Goal: Transaction & Acquisition: Download file/media

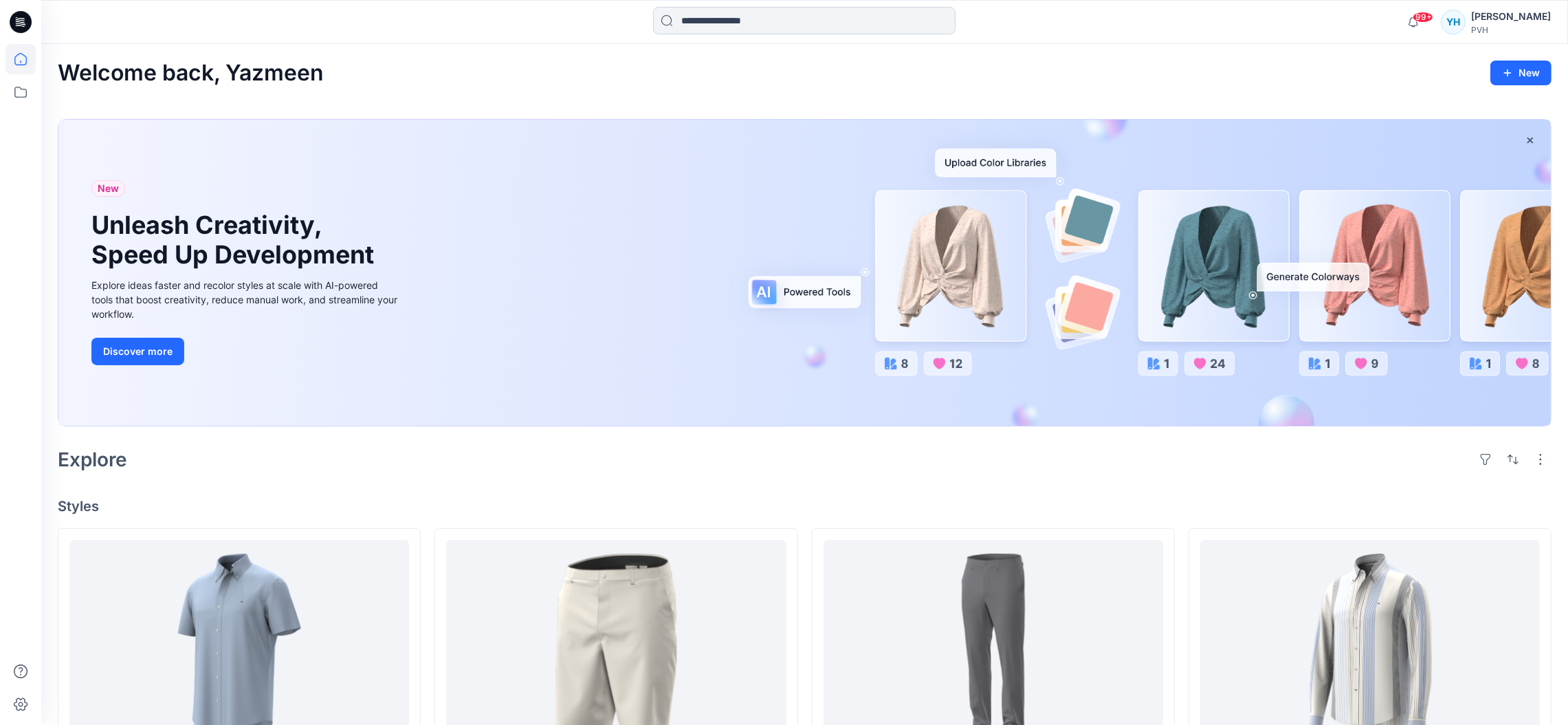
click at [694, 20] on input at bounding box center [805, 20] width 303 height 28
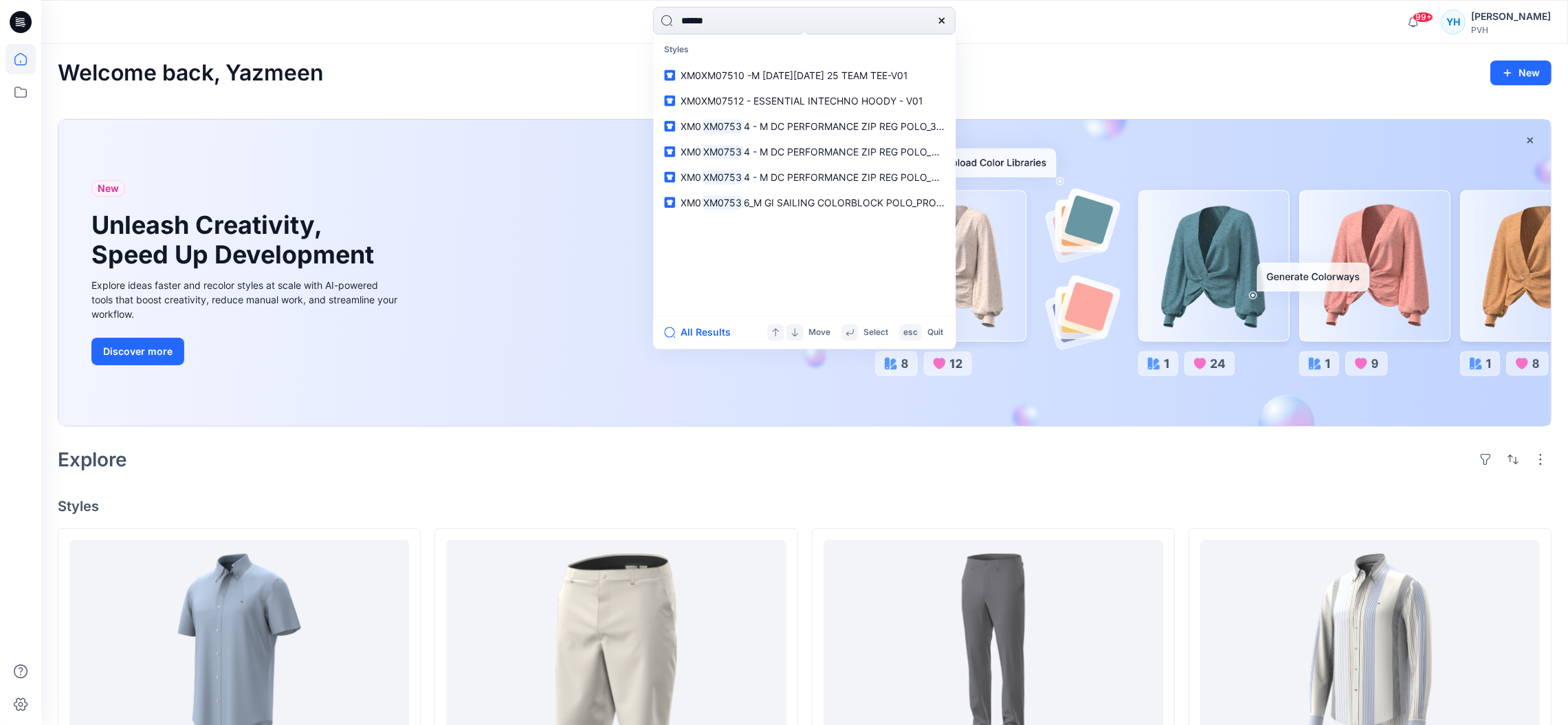
type input "*******"
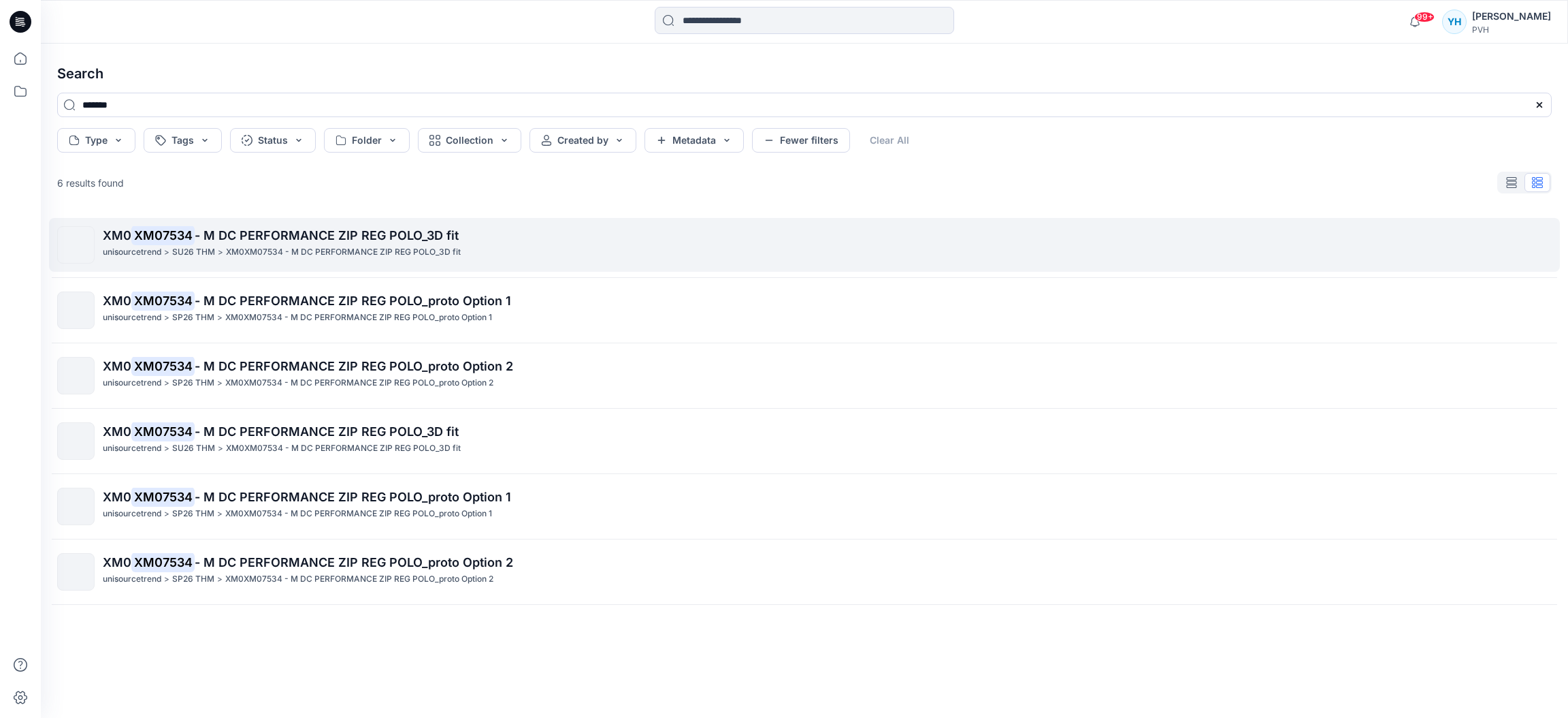
click at [287, 237] on span "- M DC PERFORMANCE ZIP REG POLO_3D fit" at bounding box center [326, 235] width 264 height 14
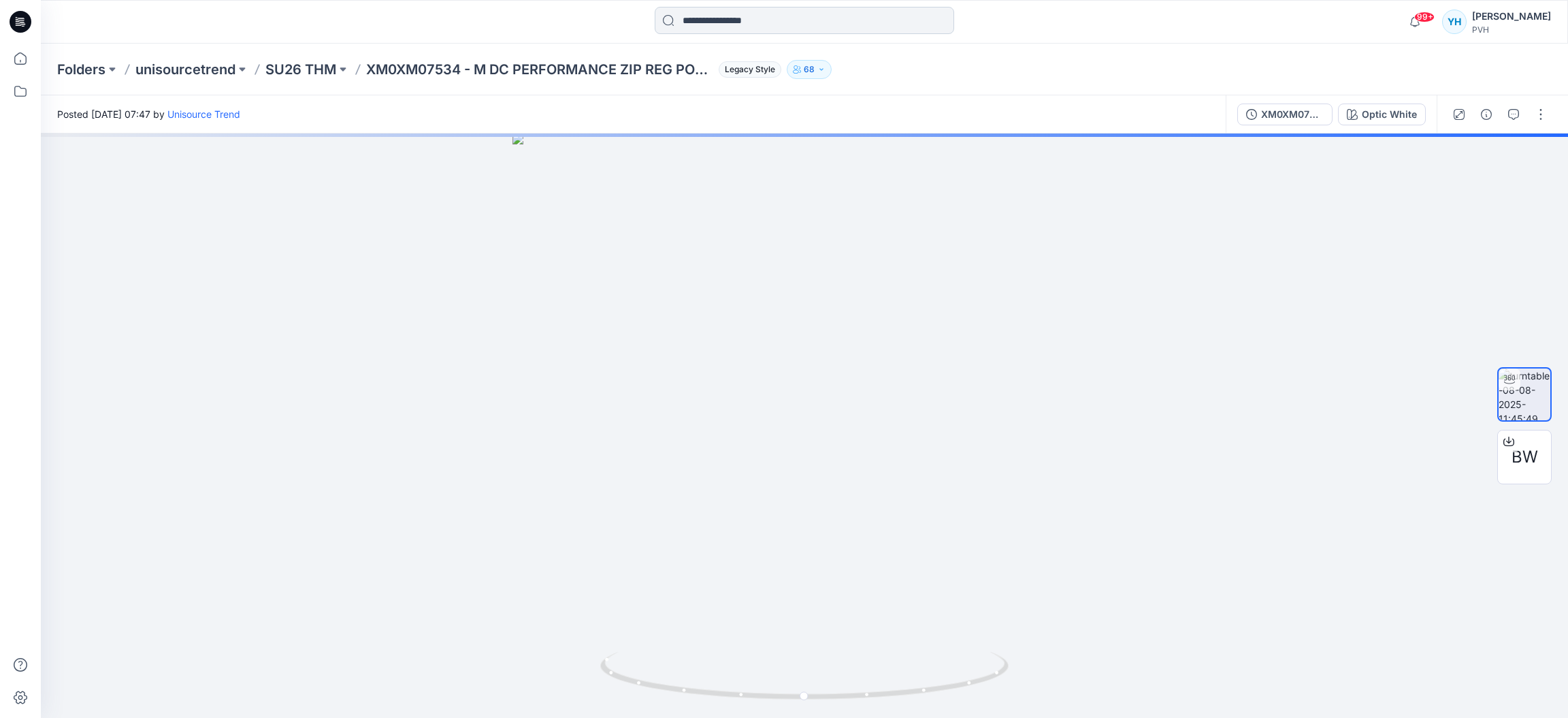
click at [779, 24] on input at bounding box center [805, 20] width 300 height 28
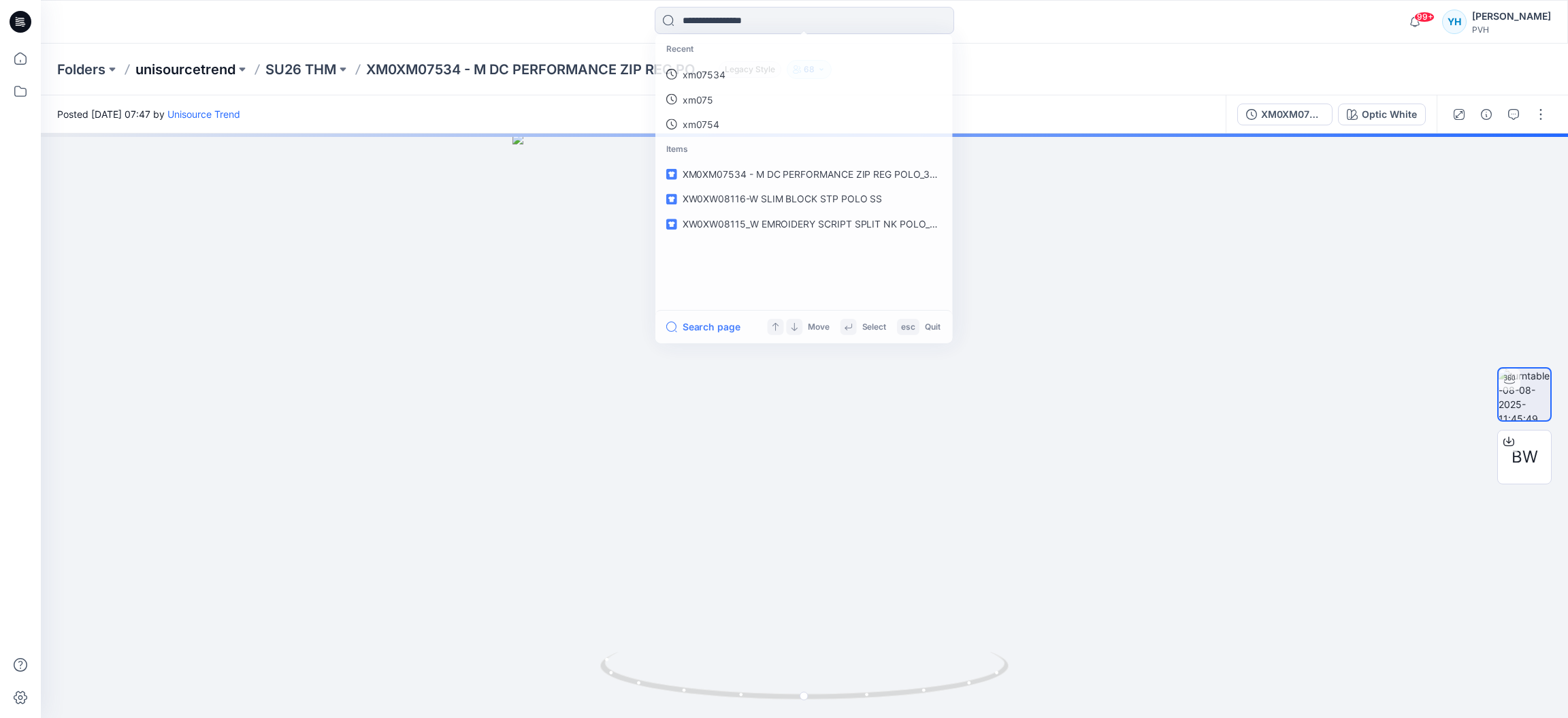
click at [218, 64] on p "unisourcetrend" at bounding box center [185, 70] width 100 height 19
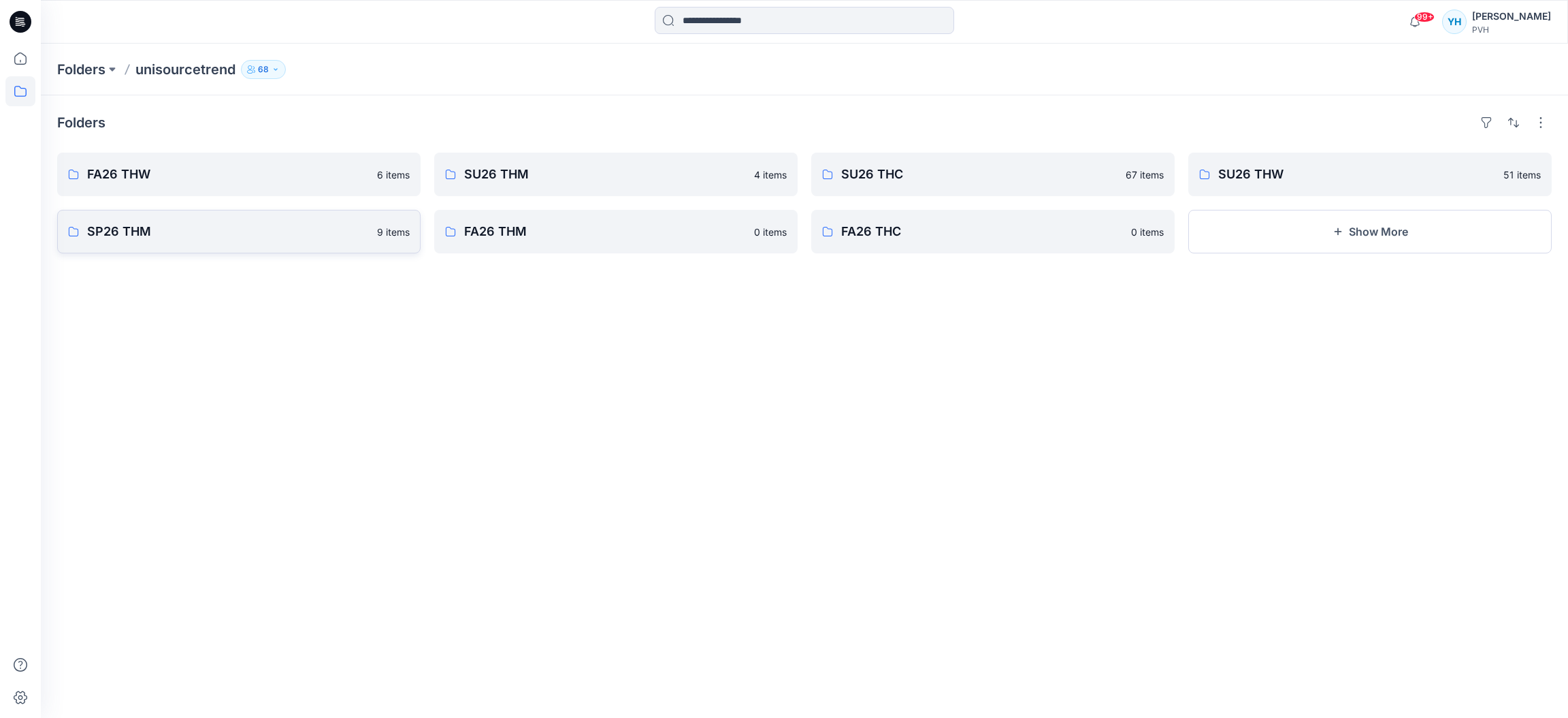
click at [322, 234] on p "SP26 THM" at bounding box center [227, 232] width 282 height 19
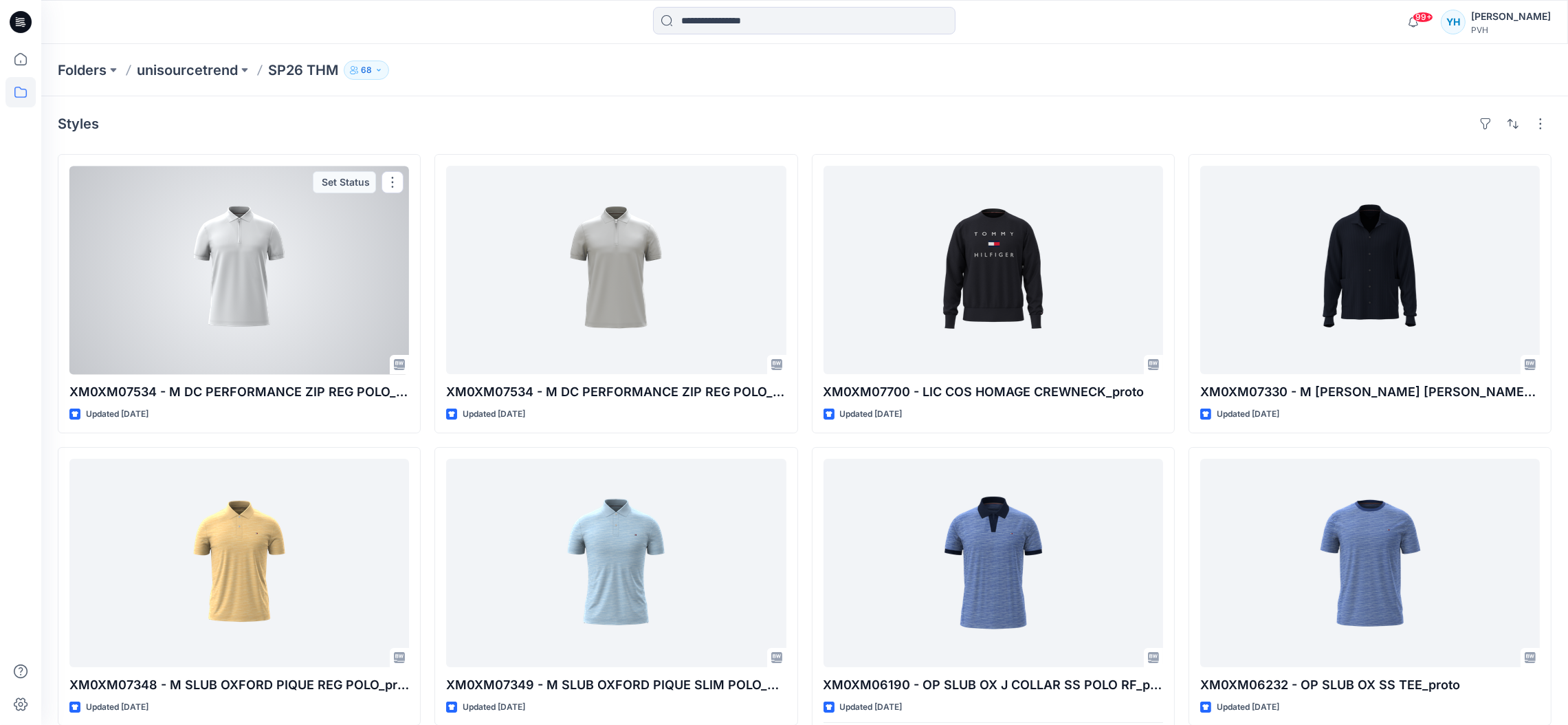
click at [325, 236] on div at bounding box center [239, 270] width 339 height 208
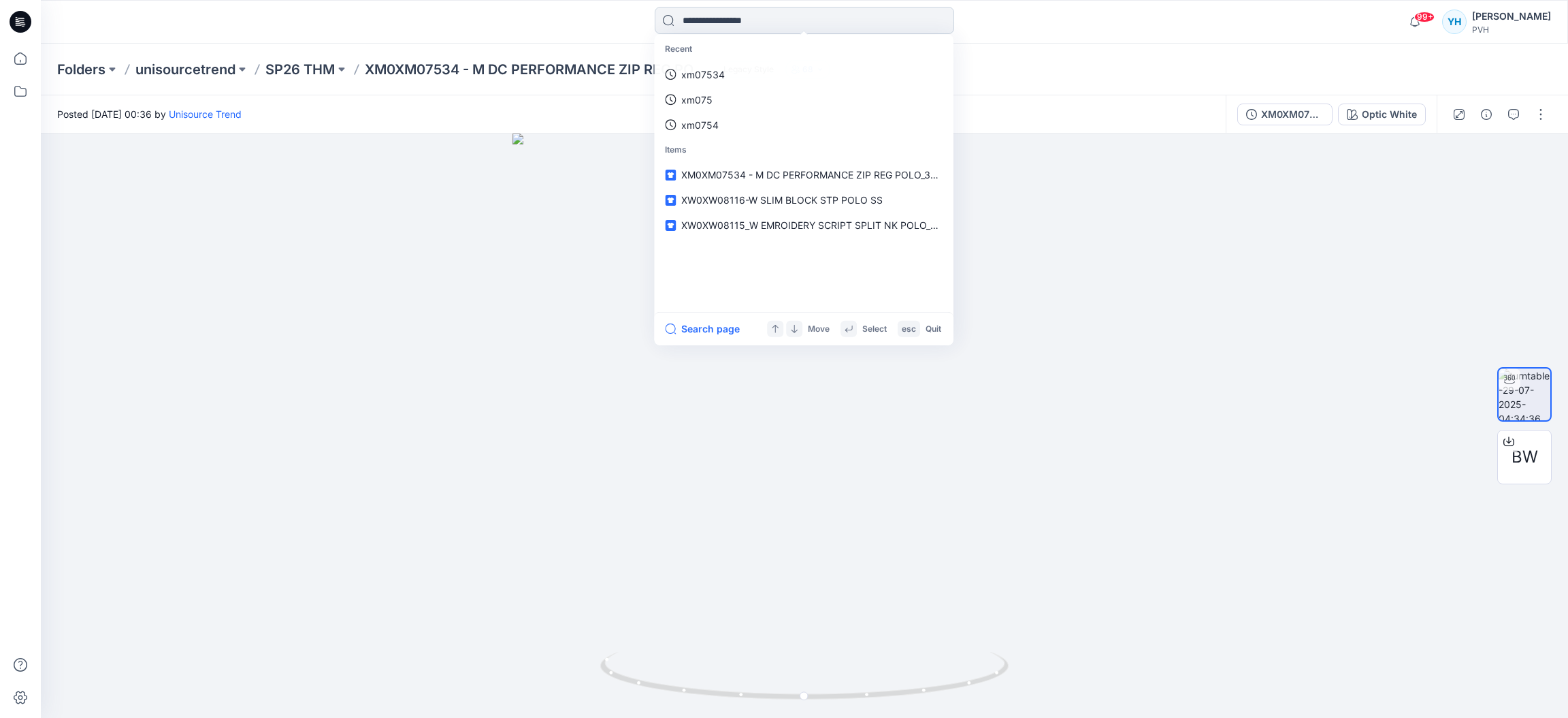
click at [721, 24] on input at bounding box center [805, 20] width 300 height 28
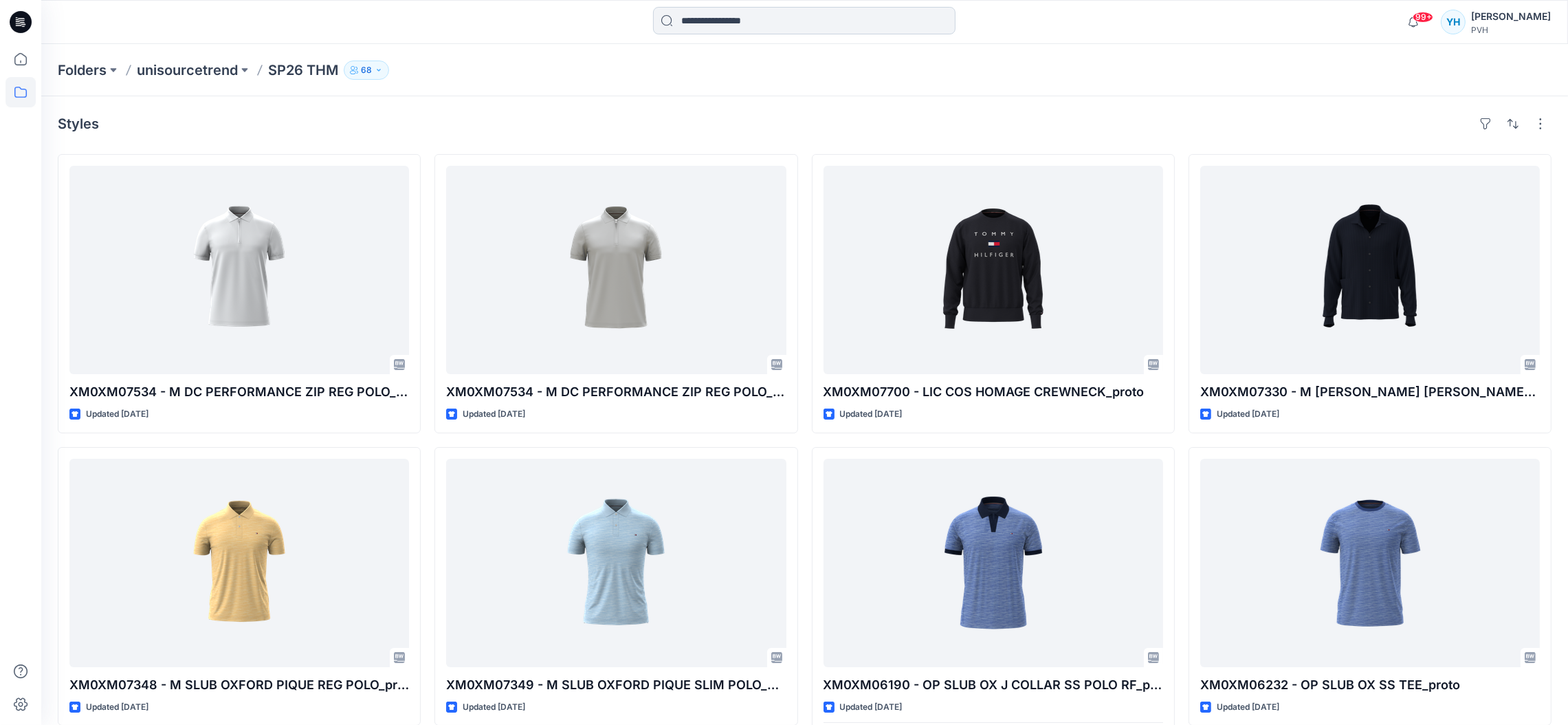
click at [732, 24] on input at bounding box center [805, 20] width 303 height 28
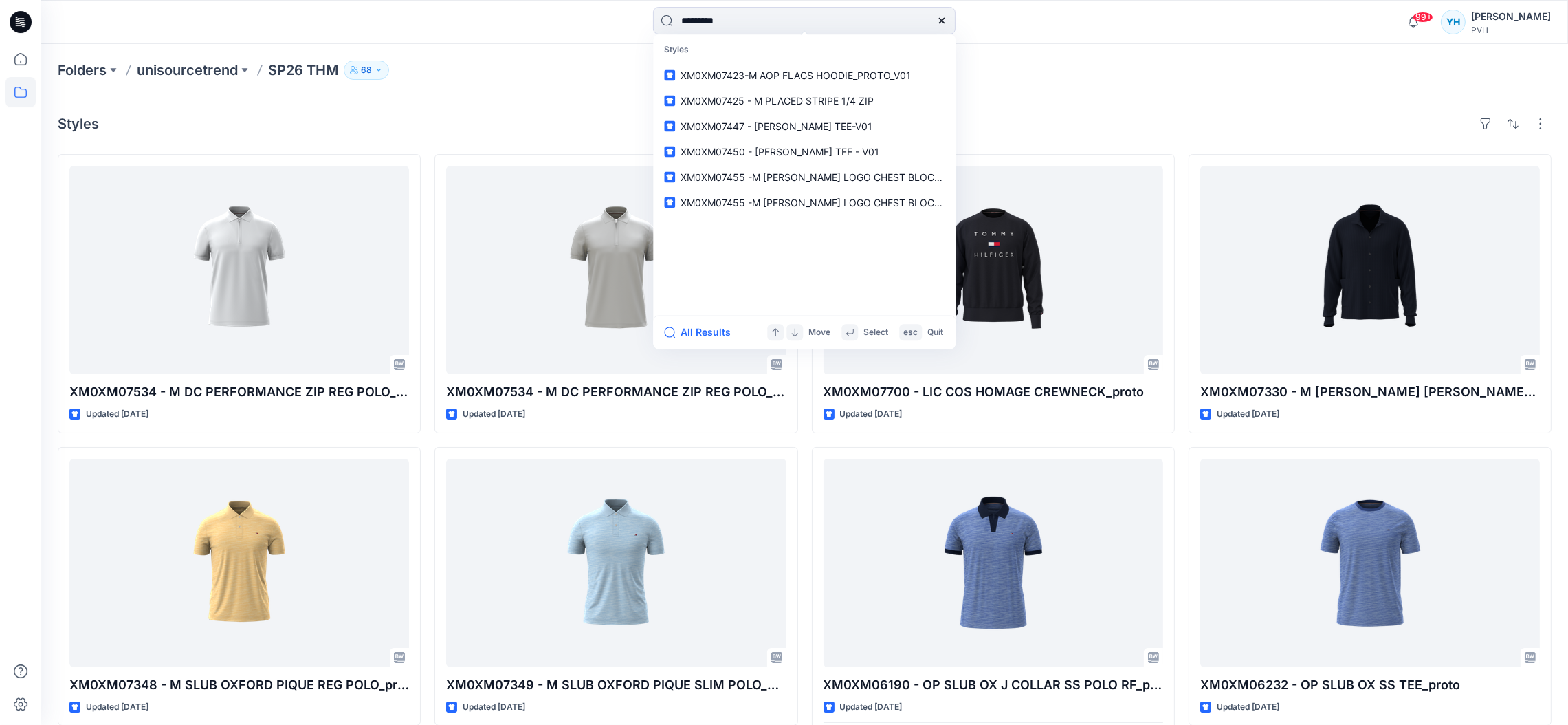
type input "**********"
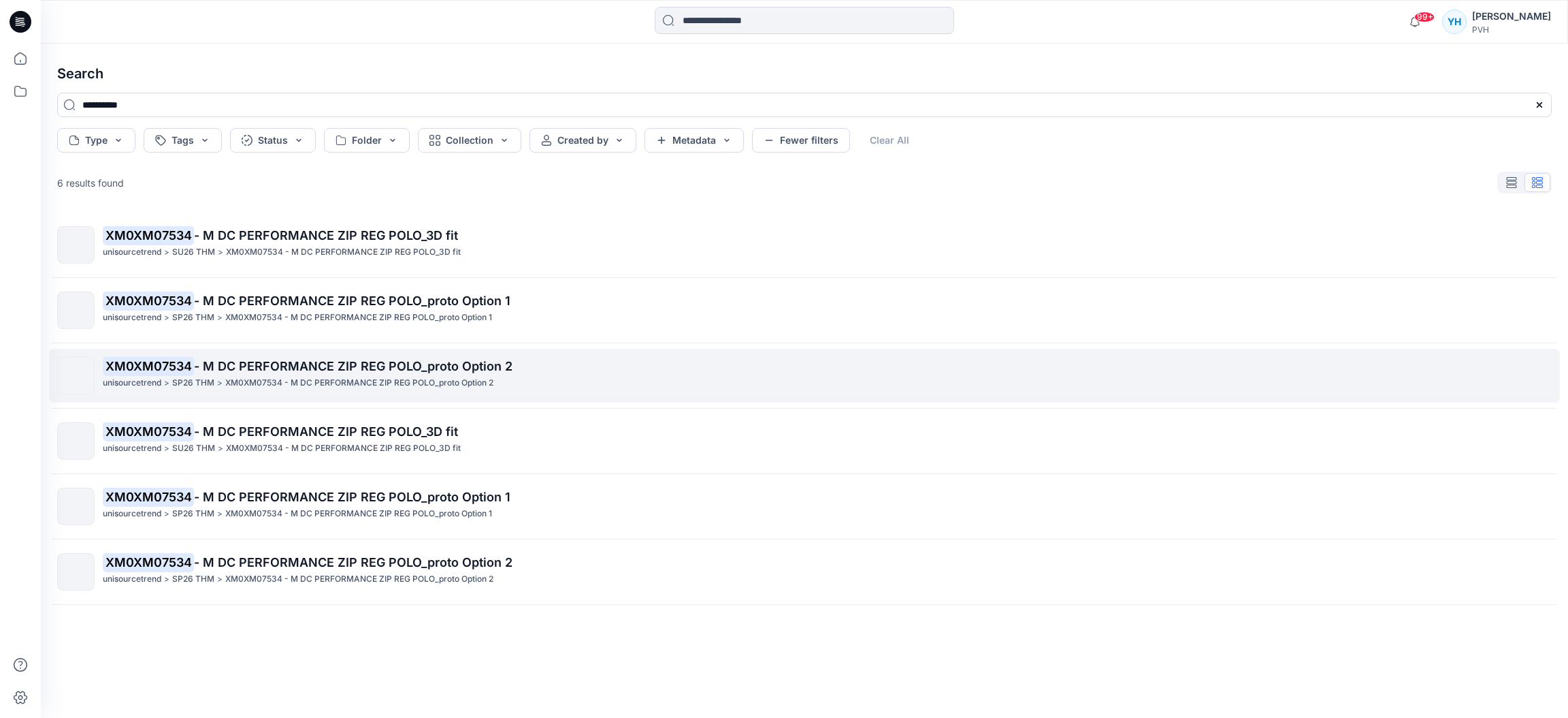
click at [415, 375] on p "XM0XM07534 - M DC PERFORMANCE ZIP REG POLO_proto Option 2" at bounding box center [827, 367] width 1449 height 19
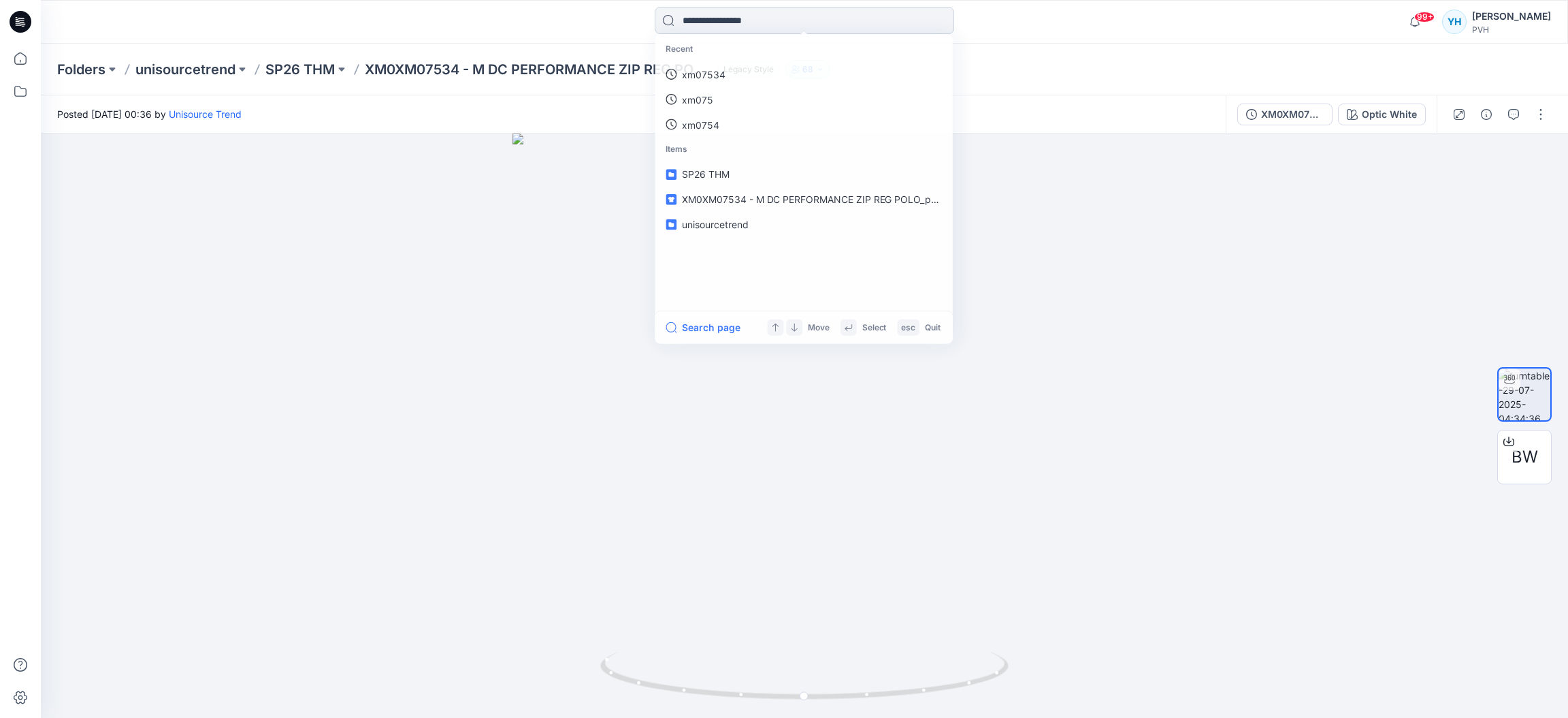
click at [754, 20] on input at bounding box center [805, 20] width 300 height 28
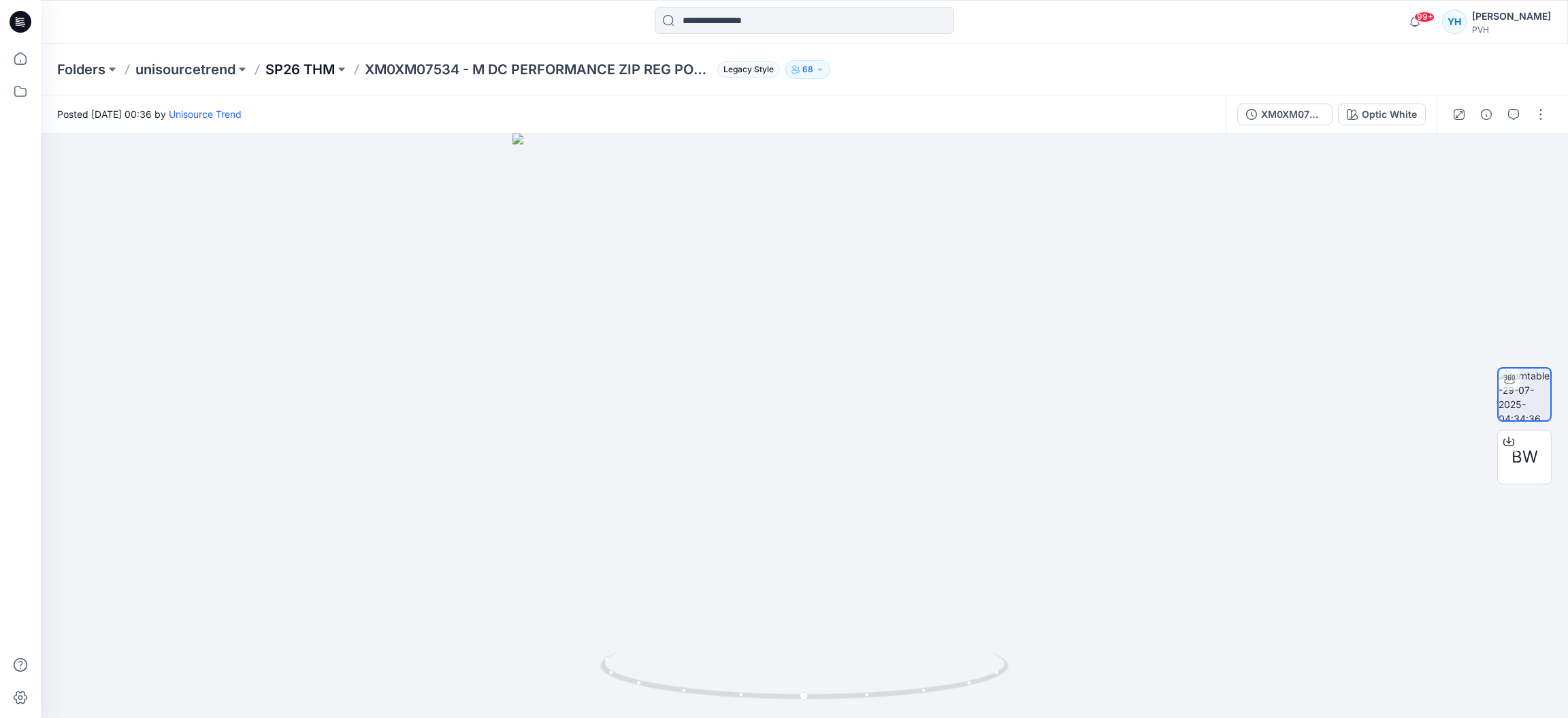
click at [305, 68] on p "SP26 THM" at bounding box center [300, 70] width 70 height 19
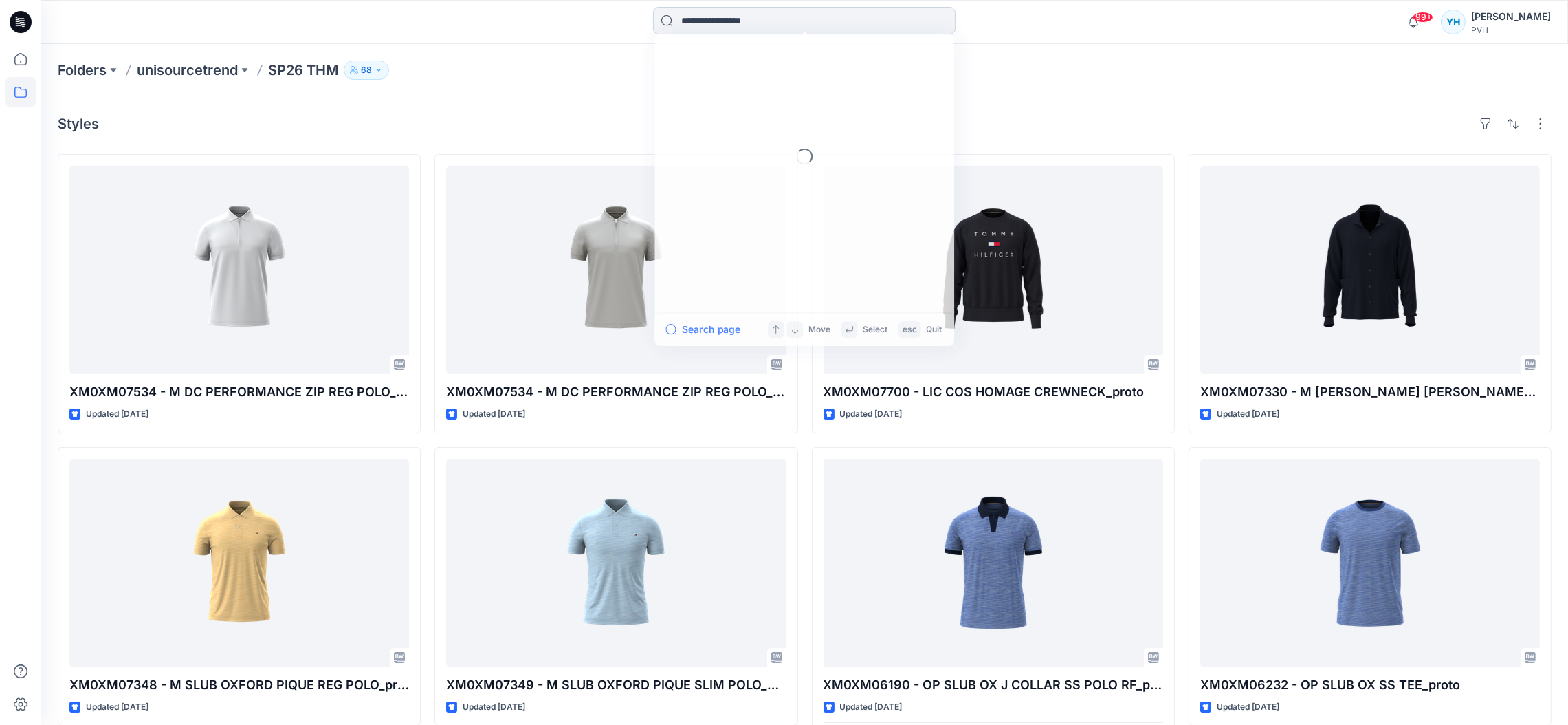
click at [783, 23] on input at bounding box center [805, 20] width 303 height 28
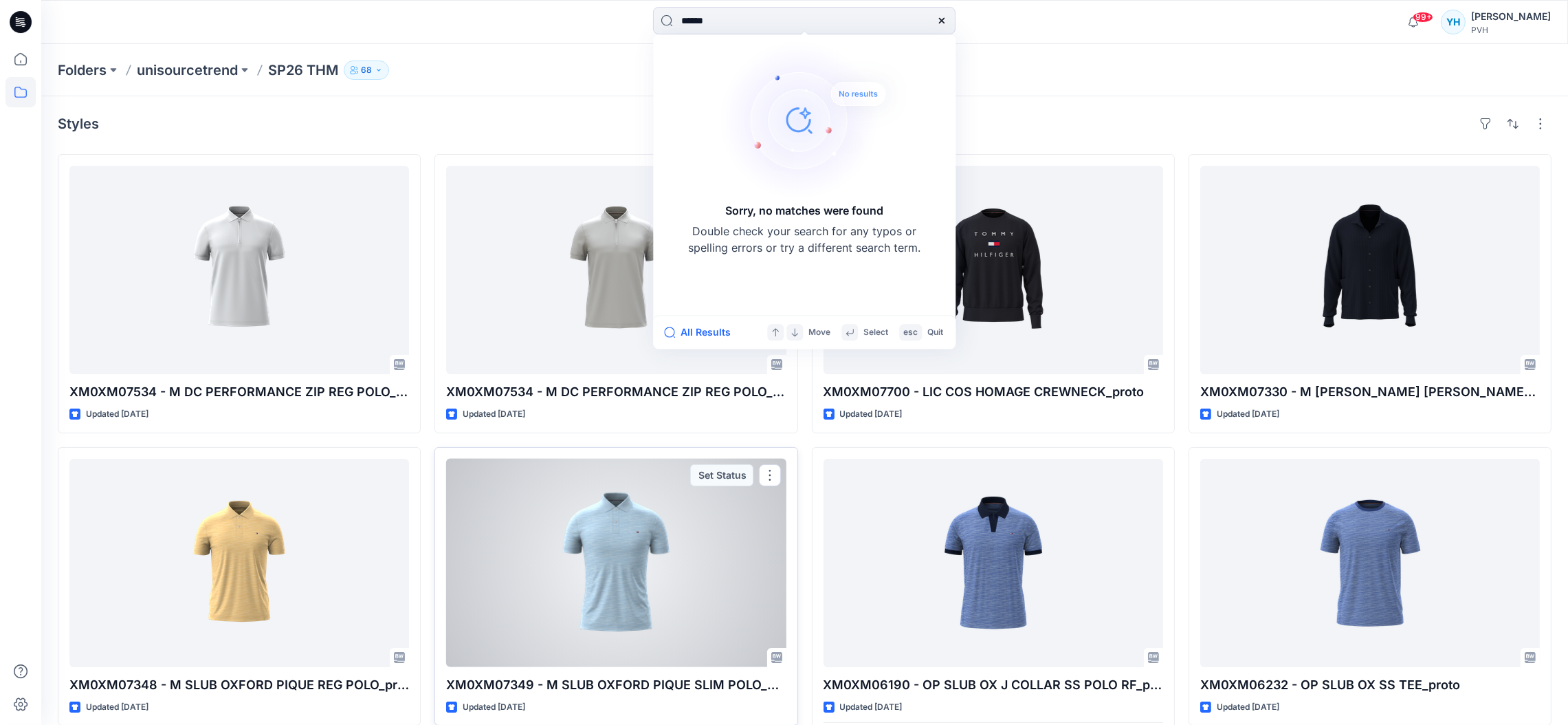
type input "*******"
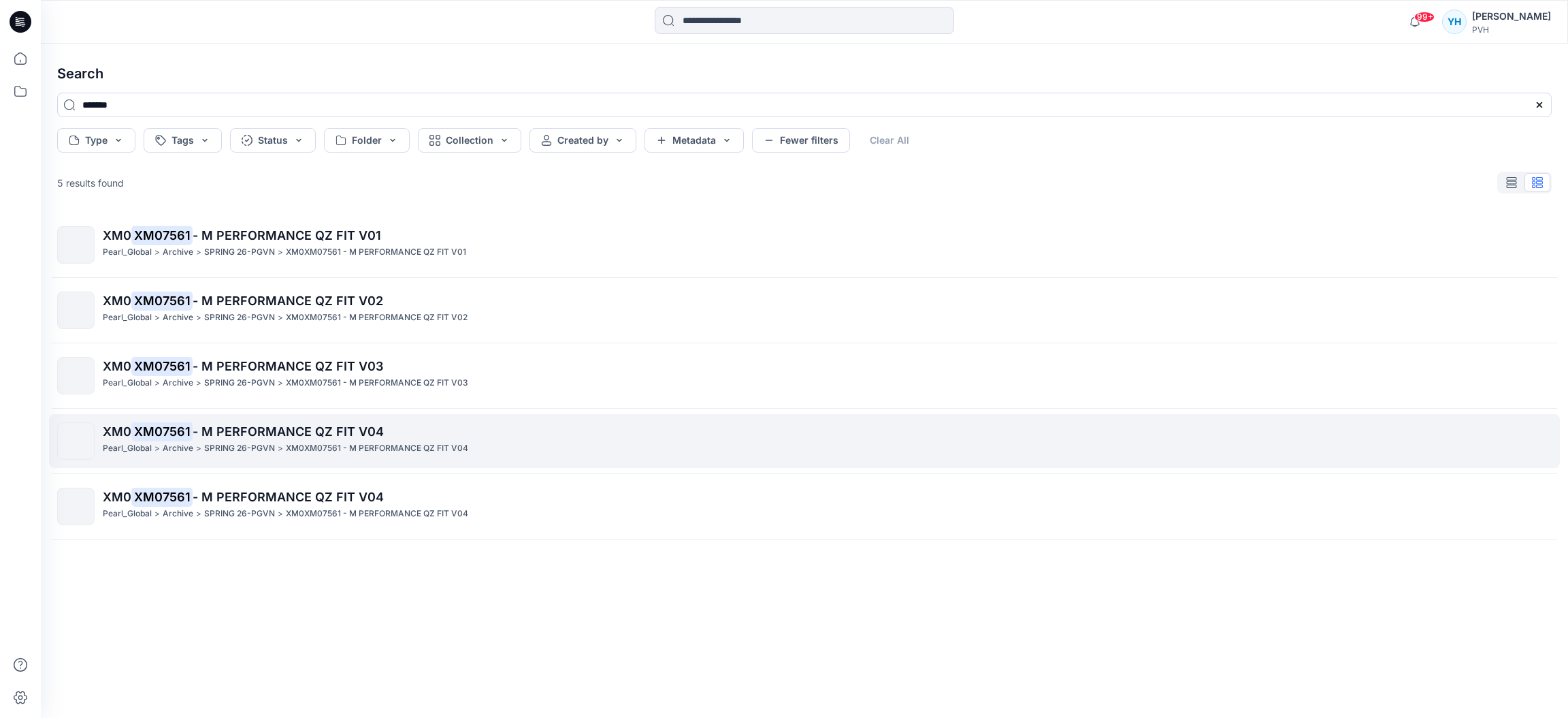
click at [350, 445] on p "XM0XM07561 - M PERFORMANCE QZ FIT V04" at bounding box center [377, 448] width 182 height 14
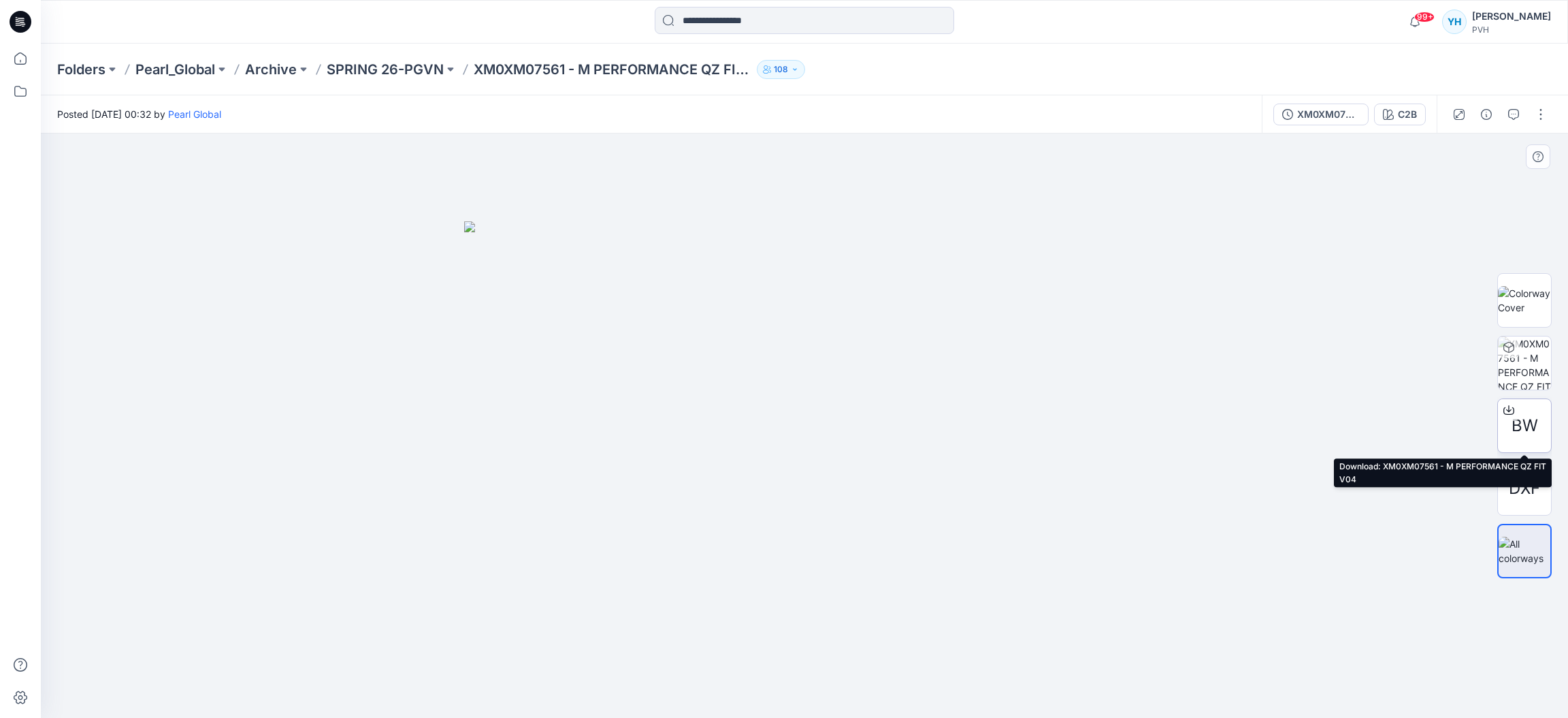
click at [1531, 436] on span "BW" at bounding box center [1525, 426] width 27 height 25
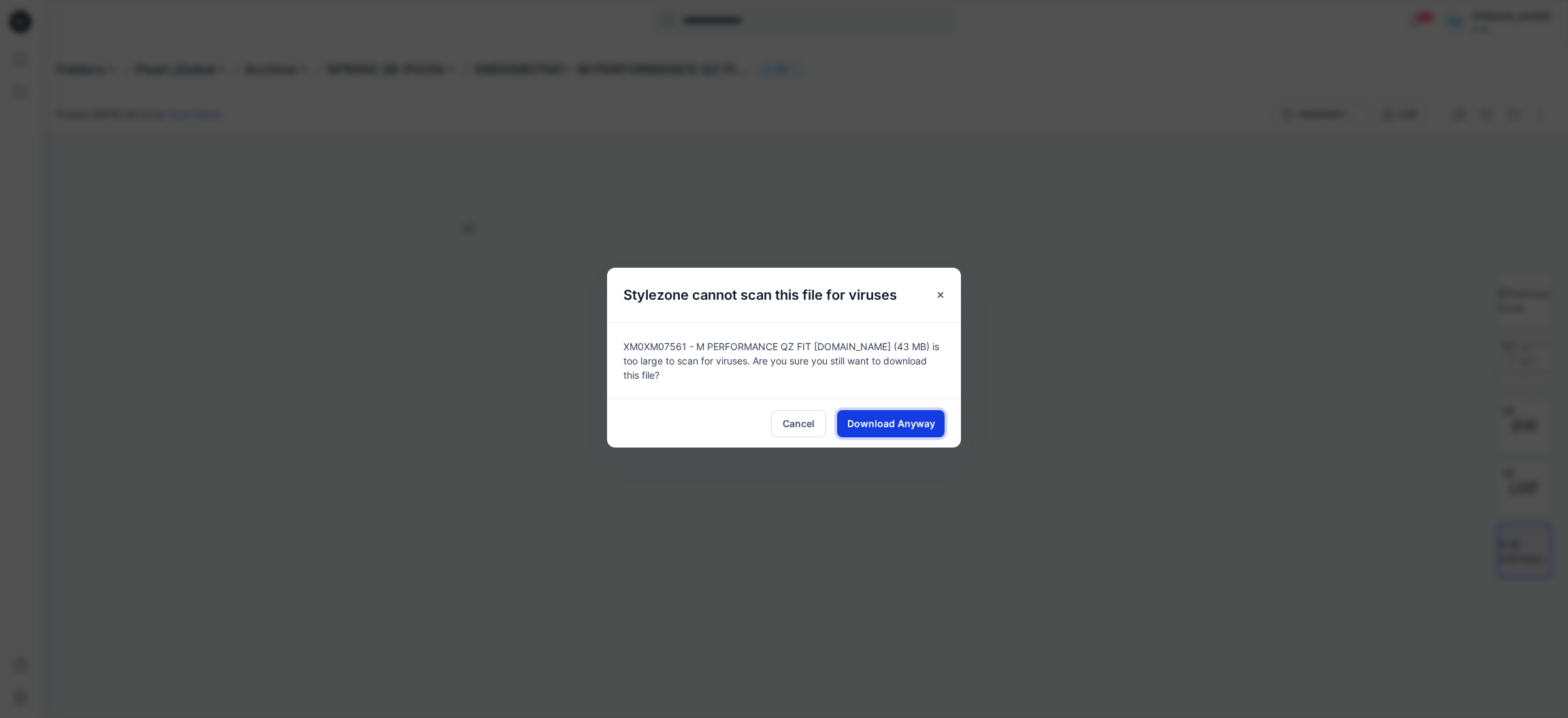
click at [896, 423] on span "Download Anyway" at bounding box center [891, 423] width 88 height 14
